Goal: Use online tool/utility: Use online tool/utility

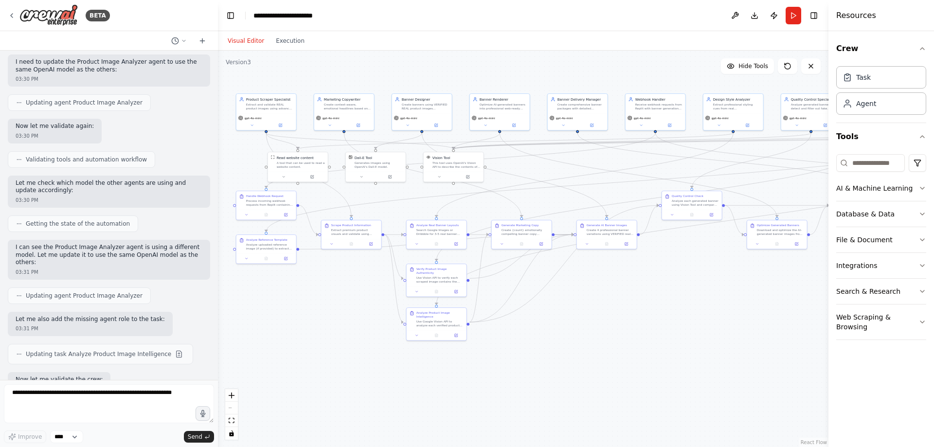
click at [539, 326] on div ".deletable-edge-delete-btn { width: 20px; height: 20px; border: 0px solid #ffff…" at bounding box center [523, 249] width 610 height 396
drag, startPoint x: 761, startPoint y: 315, endPoint x: 835, endPoint y: 315, distance: 73.9
click at [835, 315] on div "BETA Hello! I'm the CrewAI assistant. What kind of automation do you want to bu…" at bounding box center [467, 223] width 934 height 447
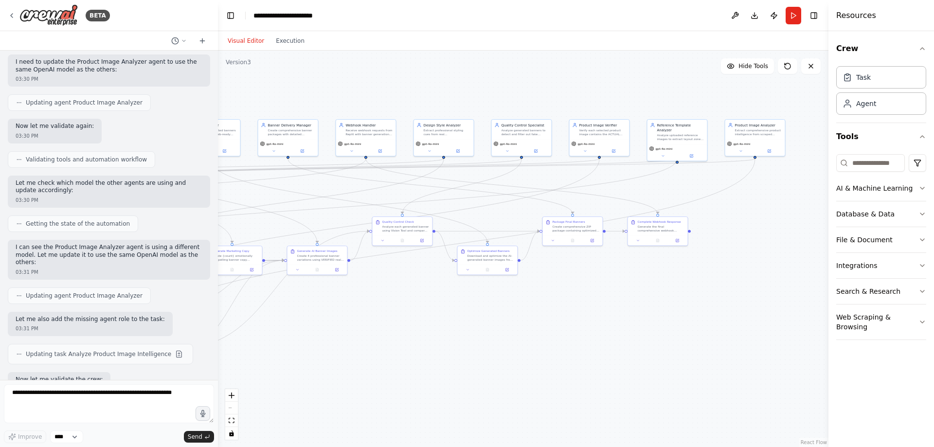
drag, startPoint x: 603, startPoint y: 106, endPoint x: 228, endPoint y: 94, distance: 375.2
click at [228, 94] on div ".deletable-edge-delete-btn { width: 20px; height: 20px; border: 0px solid #ffff…" at bounding box center [523, 249] width 610 height 396
drag, startPoint x: 444, startPoint y: 347, endPoint x: 753, endPoint y: 325, distance: 310.1
click at [753, 325] on div ".deletable-edge-delete-btn { width: 20px; height: 20px; border: 0px solid #ffff…" at bounding box center [523, 249] width 610 height 396
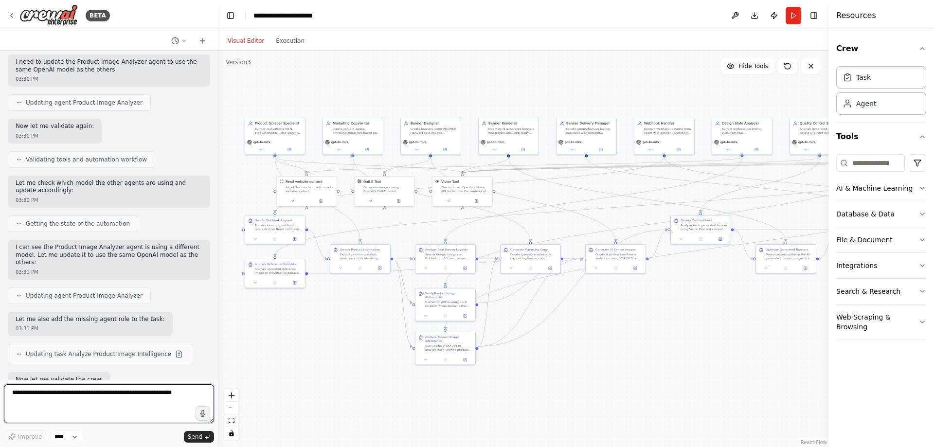
click at [138, 397] on textarea at bounding box center [109, 403] width 210 height 39
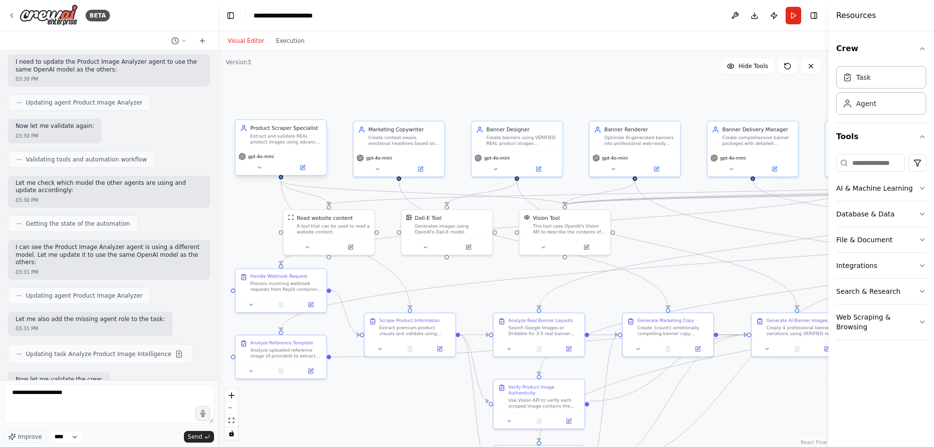
click at [268, 136] on div "Extract and validate REAL product images using advanced selection logic. Priori…" at bounding box center [285, 139] width 71 height 12
click at [113, 386] on textarea "**********" at bounding box center [109, 403] width 210 height 39
click at [201, 393] on textarea "**********" at bounding box center [109, 403] width 210 height 39
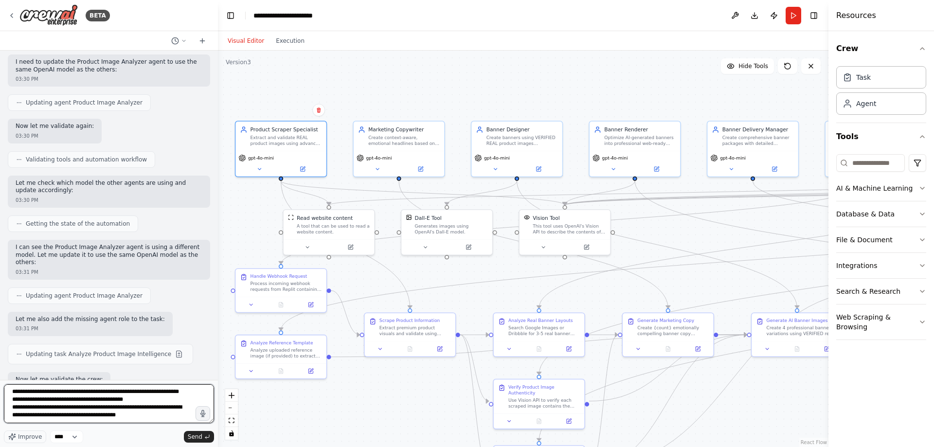
scroll to position [20, 0]
paste textarea "**********"
type textarea "**********"
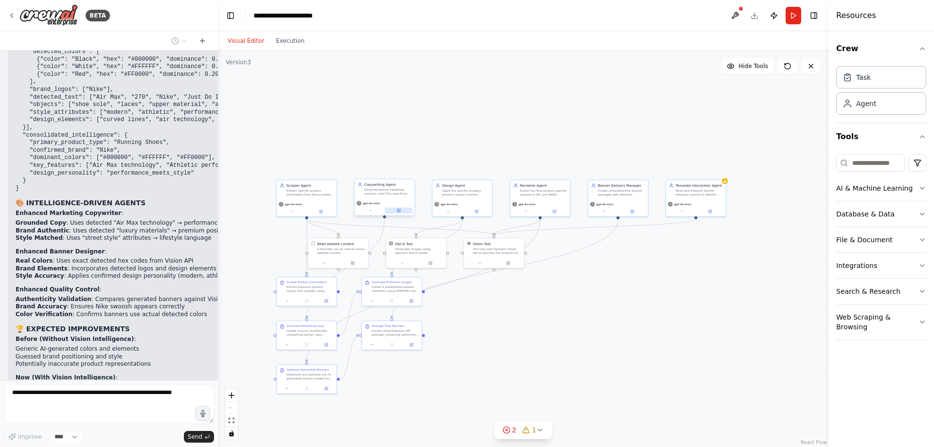
scroll to position [27274, 0]
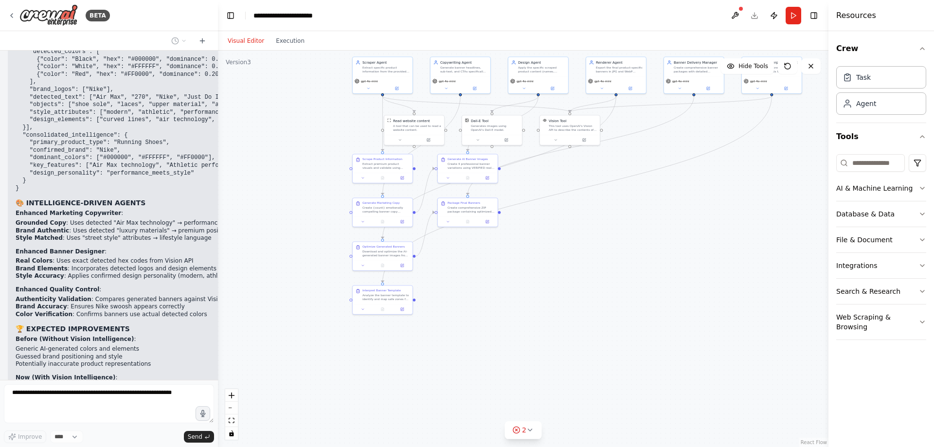
drag, startPoint x: 532, startPoint y: 360, endPoint x: 571, endPoint y: 236, distance: 129.7
click at [571, 236] on div ".deletable-edge-delete-btn { width: 20px; height: 20px; border: 0px solid #ffff…" at bounding box center [523, 249] width 610 height 396
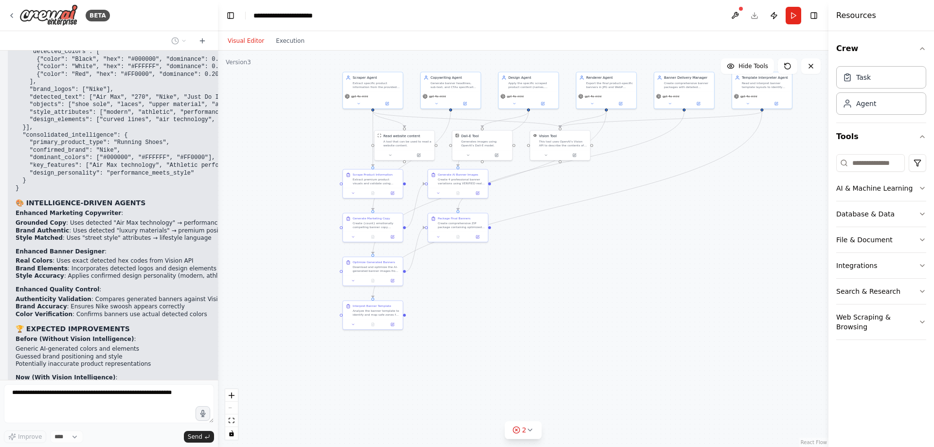
drag, startPoint x: 576, startPoint y: 267, endPoint x: 541, endPoint y: 297, distance: 46.3
click at [558, 300] on div ".deletable-edge-delete-btn { width: 20px; height: 20px; border: 0px solid #ffff…" at bounding box center [523, 249] width 610 height 396
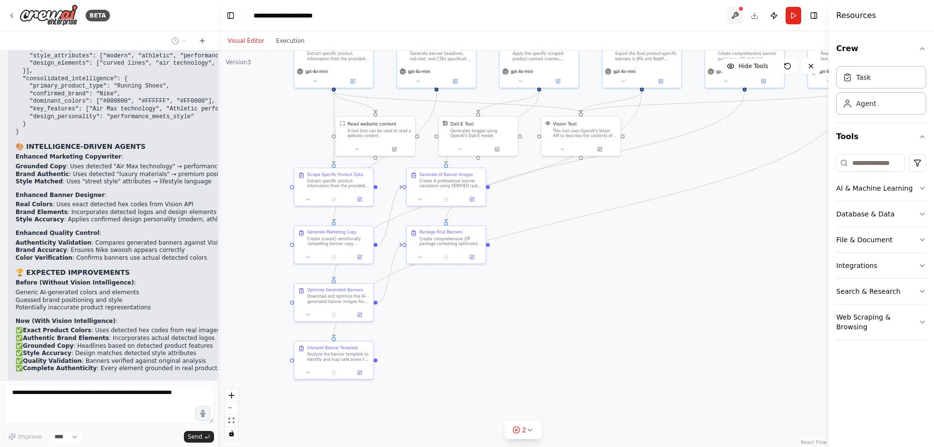
click at [735, 14] on button at bounding box center [735, 16] width 16 height 18
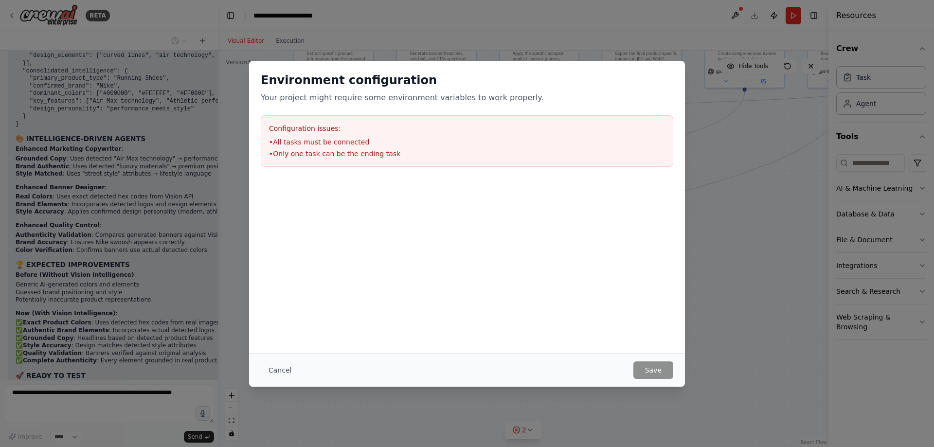
click at [722, 188] on div "Environment configuration Your project might require some environment variables…" at bounding box center [467, 223] width 934 height 447
click at [646, 406] on div "Environment configuration Your project might require some environment variables…" at bounding box center [467, 223] width 934 height 447
click at [384, 25] on div "Environment configuration Your project might require some environment variables…" at bounding box center [467, 223] width 934 height 447
click at [228, 30] on div "Environment configuration Your project might require some environment variables…" at bounding box center [467, 223] width 934 height 447
click at [181, 37] on div "Environment configuration Your project might require some environment variables…" at bounding box center [467, 223] width 934 height 447
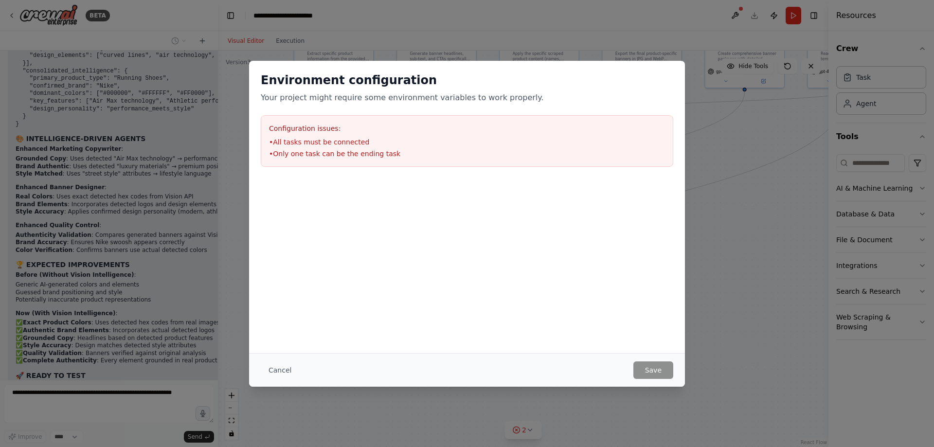
drag, startPoint x: 182, startPoint y: 37, endPoint x: 187, endPoint y: 39, distance: 5.1
click at [183, 37] on div "Environment configuration Your project might require some environment variables…" at bounding box center [467, 223] width 934 height 447
click at [757, 155] on div "Environment configuration Your project might require some environment variables…" at bounding box center [467, 223] width 934 height 447
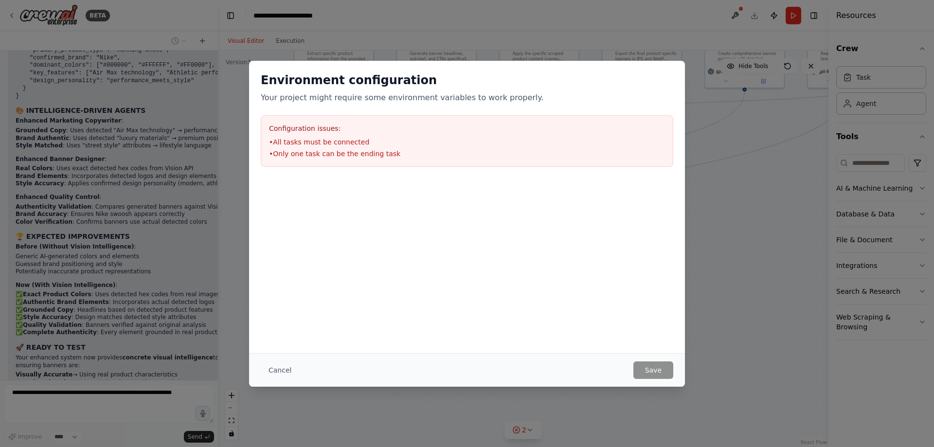
click at [112, 64] on div "Environment configuration Your project might require some environment variables…" at bounding box center [467, 223] width 934 height 447
click at [750, 79] on div "Environment configuration Your project might require some environment variables…" at bounding box center [467, 223] width 934 height 447
click at [746, 79] on div "Environment configuration Your project might require some environment variables…" at bounding box center [467, 223] width 934 height 447
click at [730, 86] on div "Environment configuration Your project might require some environment variables…" at bounding box center [467, 223] width 934 height 447
click at [273, 367] on button "Cancel" at bounding box center [280, 370] width 38 height 18
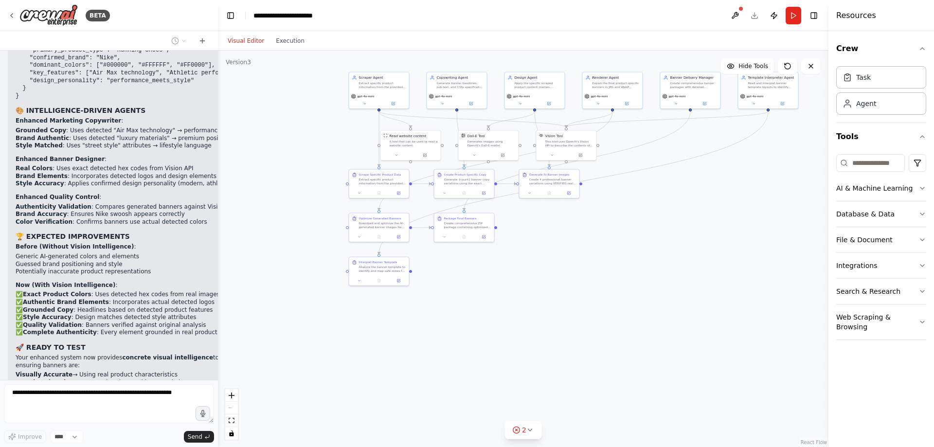
scroll to position [27395, 0]
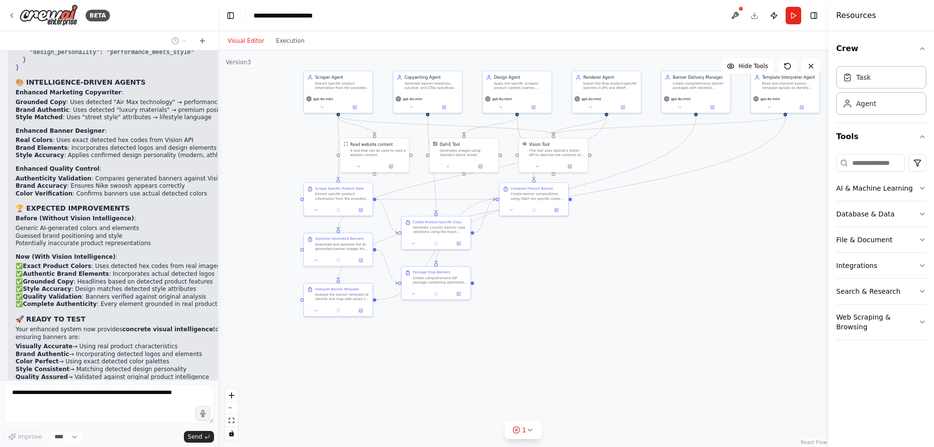
drag, startPoint x: 625, startPoint y: 291, endPoint x: 513, endPoint y: 283, distance: 112.6
click at [617, 328] on div ".deletable-edge-delete-btn { width: 20px; height: 20px; border: 0px solid #ffff…" at bounding box center [523, 249] width 610 height 396
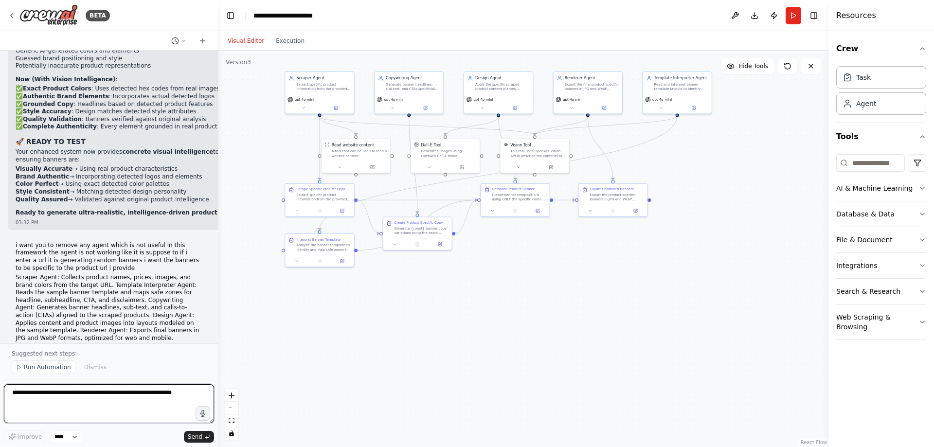
scroll to position [27615, 0]
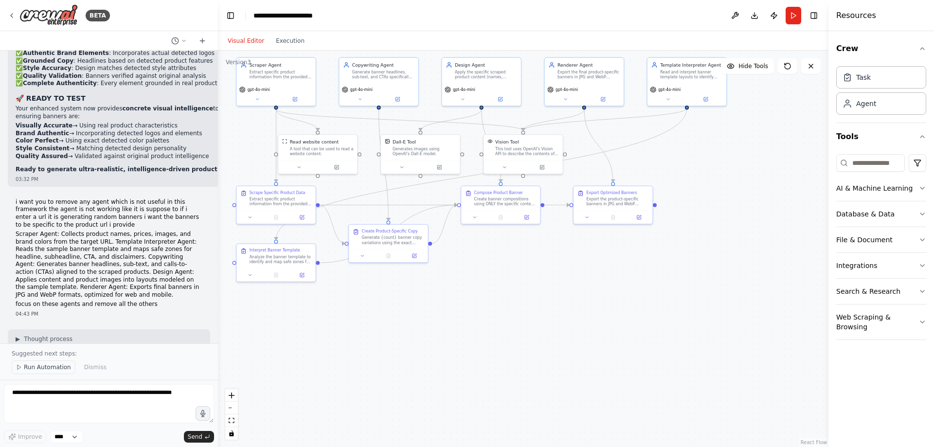
click at [50, 367] on span "Run Automation" at bounding box center [47, 367] width 47 height 8
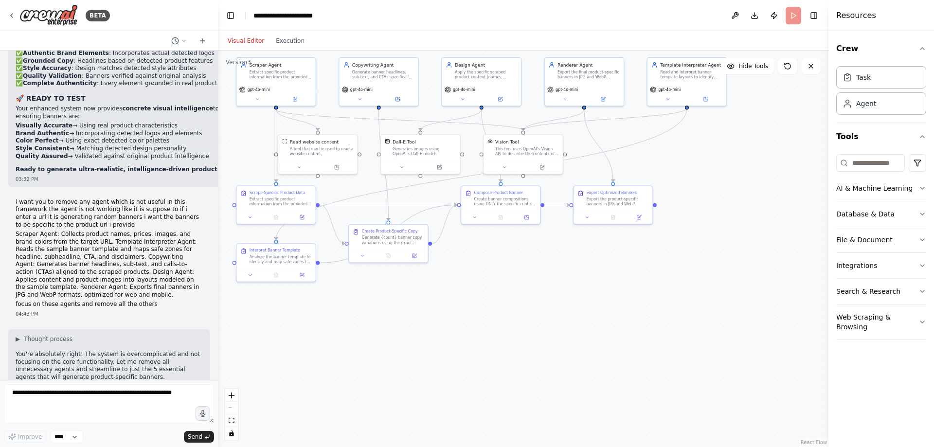
scroll to position [27579, 0]
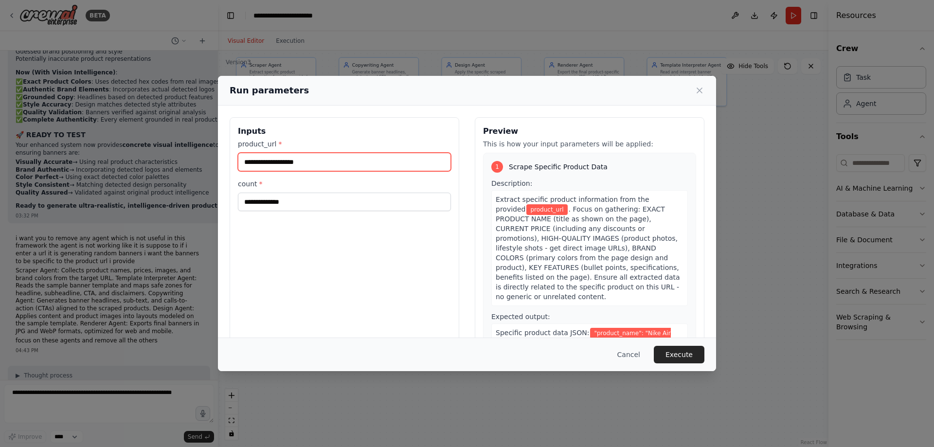
click at [324, 163] on input "product_url *" at bounding box center [344, 162] width 213 height 18
type input "**********"
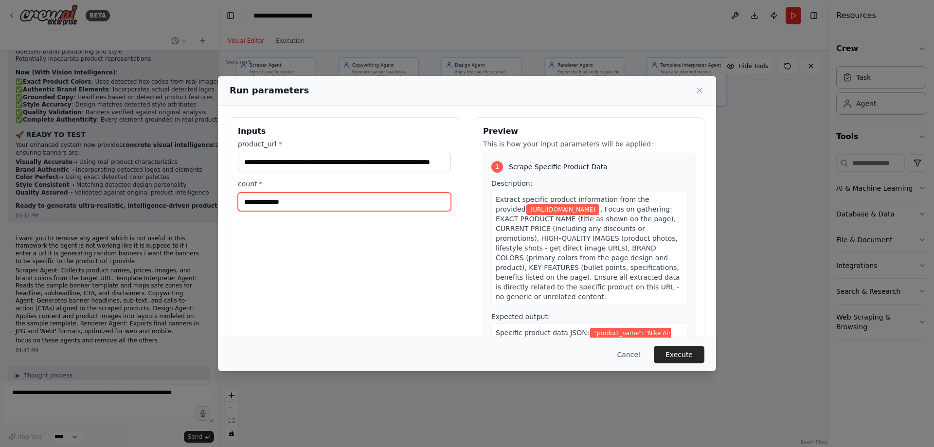
click at [320, 210] on input "count *" at bounding box center [344, 202] width 213 height 18
type input "*"
click at [680, 353] on button "Execute" at bounding box center [679, 355] width 51 height 18
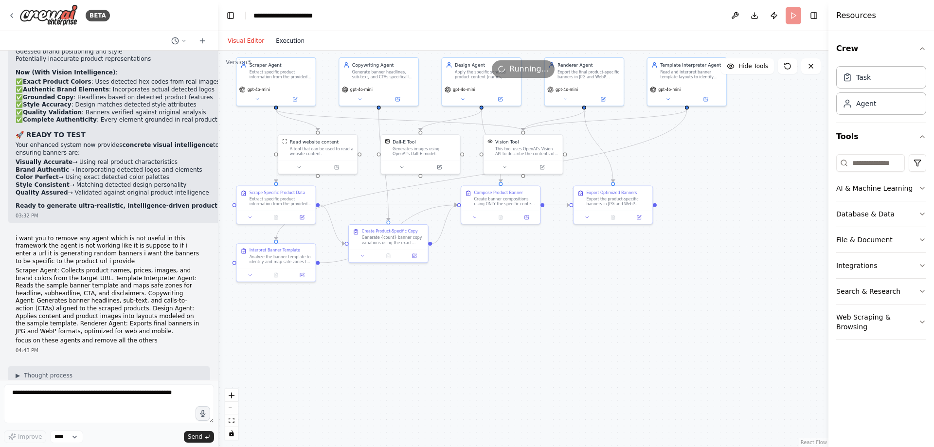
click at [282, 40] on button "Execution" at bounding box center [290, 41] width 40 height 12
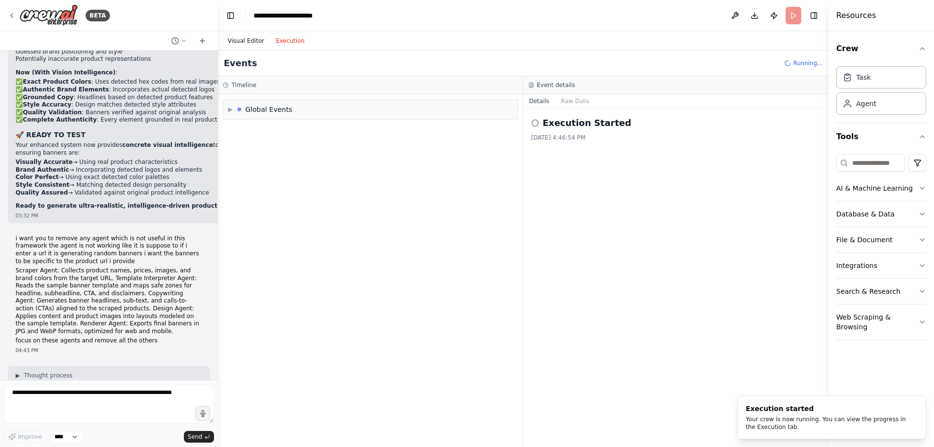
click at [247, 40] on button "Visual Editor" at bounding box center [246, 41] width 48 height 12
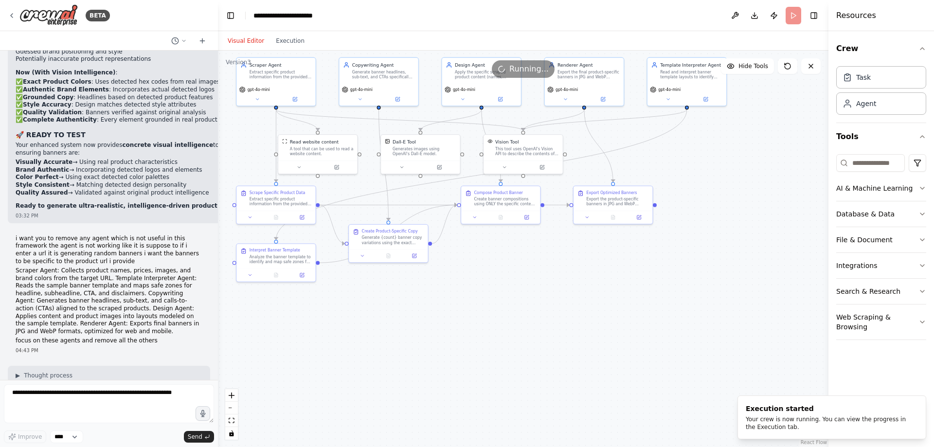
click at [287, 34] on div "Visual Editor Execution" at bounding box center [266, 40] width 89 height 19
click at [288, 40] on button "Execution" at bounding box center [290, 41] width 40 height 12
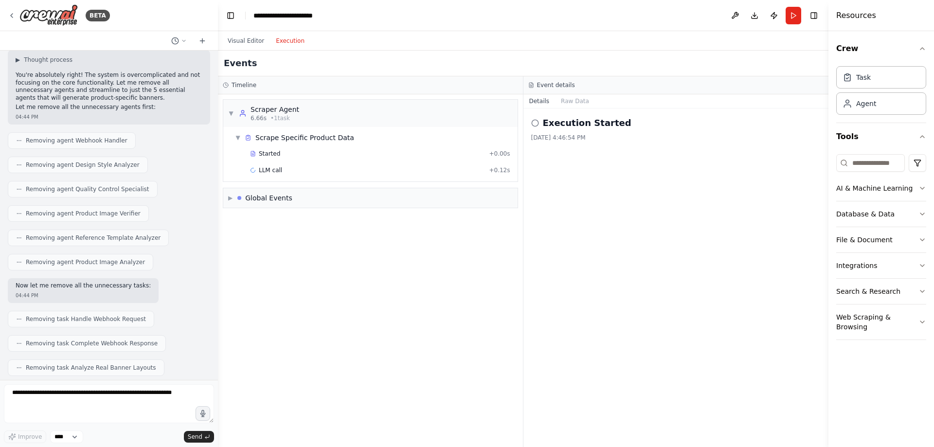
scroll to position [27943, 0]
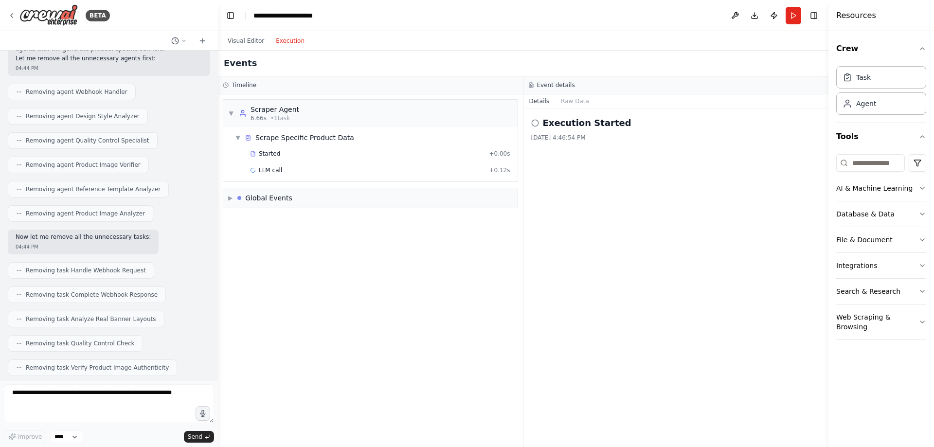
drag, startPoint x: 13, startPoint y: 116, endPoint x: 179, endPoint y: 320, distance: 262.7
copy div "✅ LOREMI DOLORSITAME - CONSECT AD ELITSED-DOEIUSMO TEMPORI Utlabor! E'do magnaa…"
click at [255, 42] on button "Visual Editor" at bounding box center [246, 41] width 48 height 12
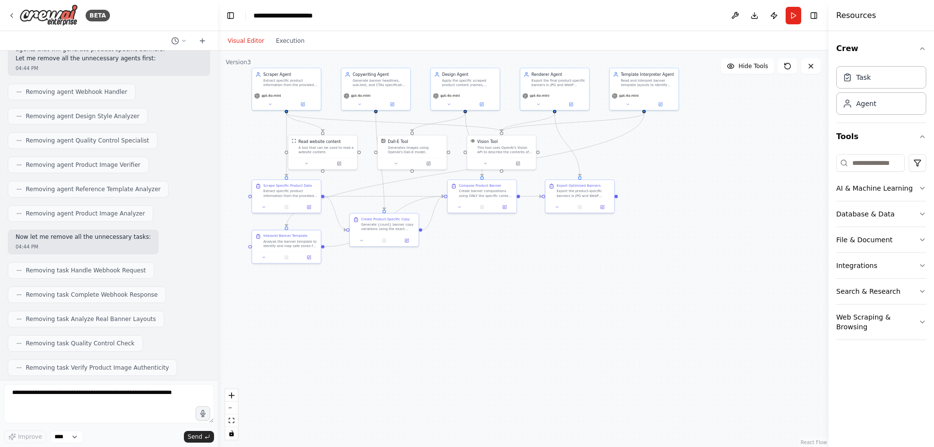
click at [751, 15] on button "Download" at bounding box center [755, 16] width 16 height 18
click at [708, 274] on div ".deletable-edge-delete-btn { width: 20px; height: 20px; border: 0px solid #ffff…" at bounding box center [523, 249] width 610 height 396
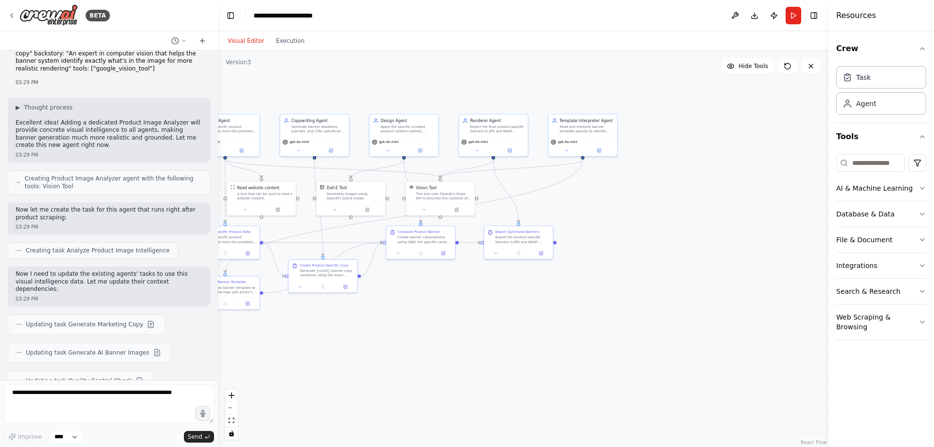
scroll to position [25560, 0]
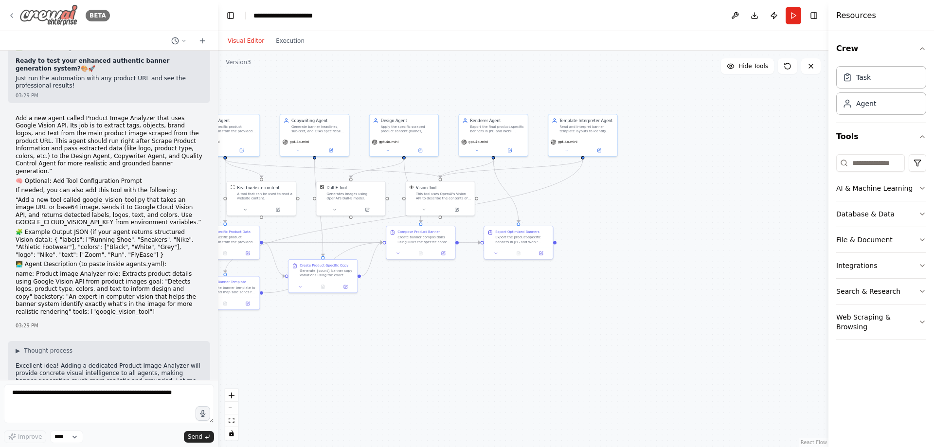
click at [52, 15] on img at bounding box center [48, 15] width 58 height 22
